Goal: Navigation & Orientation: Find specific page/section

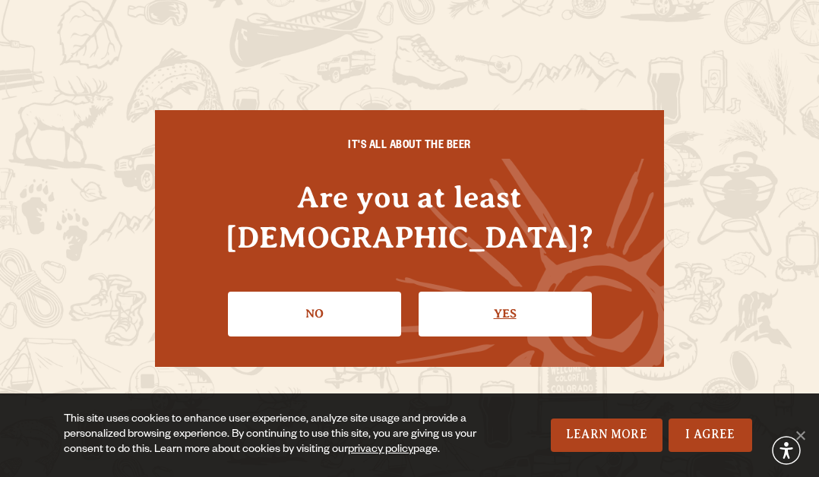
click at [469, 305] on link "Yes" at bounding box center [505, 314] width 173 height 44
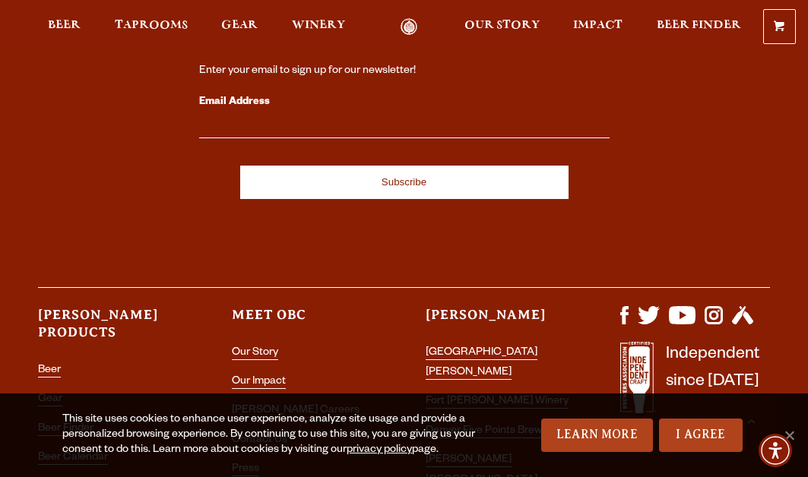
scroll to position [4084, 0]
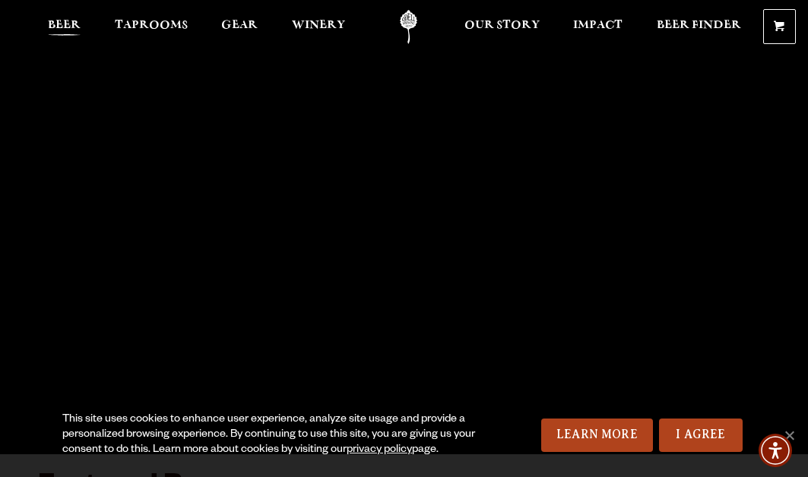
click at [71, 27] on span "Beer" at bounding box center [64, 25] width 33 height 12
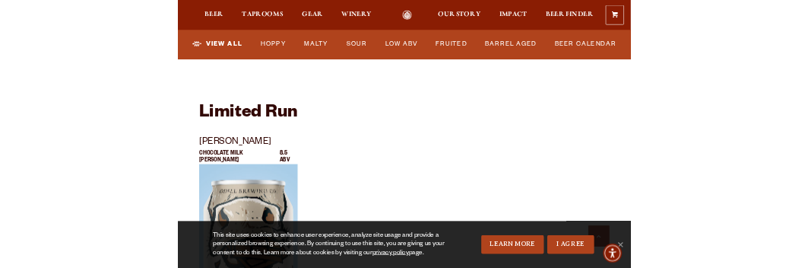
scroll to position [2508, 0]
